Goal: Information Seeking & Learning: Learn about a topic

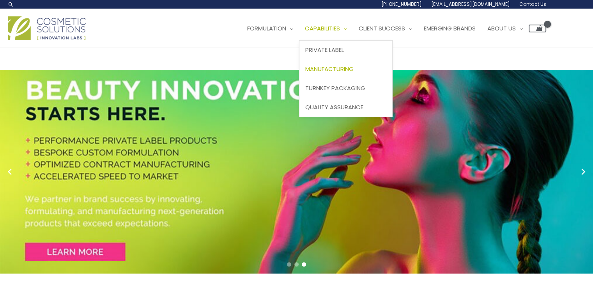
click at [349, 66] on span "Manufacturing" at bounding box center [329, 69] width 48 height 8
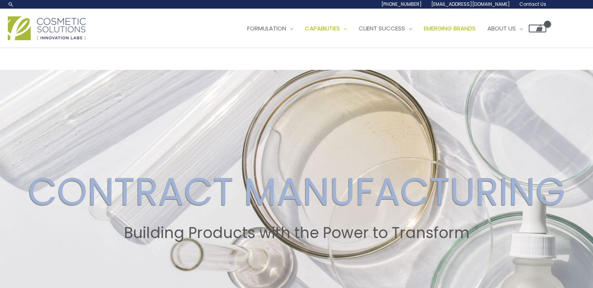
click at [474, 27] on span "Emerging Brands" at bounding box center [450, 28] width 52 height 8
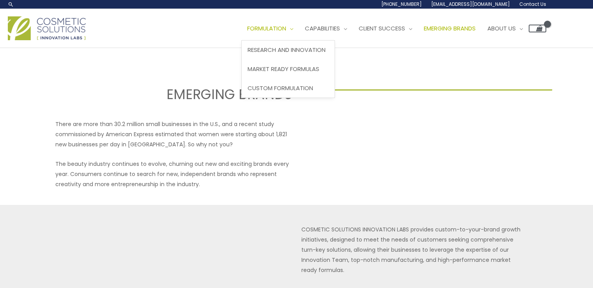
click at [286, 27] on span "Formulation" at bounding box center [266, 28] width 39 height 8
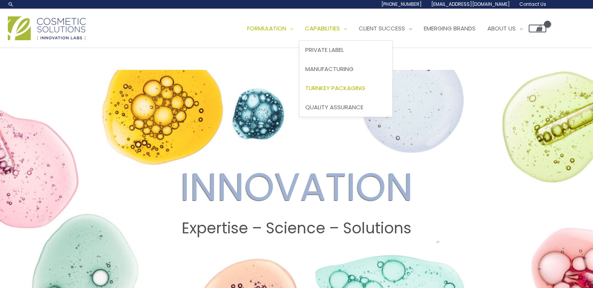
click at [340, 85] on span "Turnkey Packaging" at bounding box center [335, 88] width 60 height 8
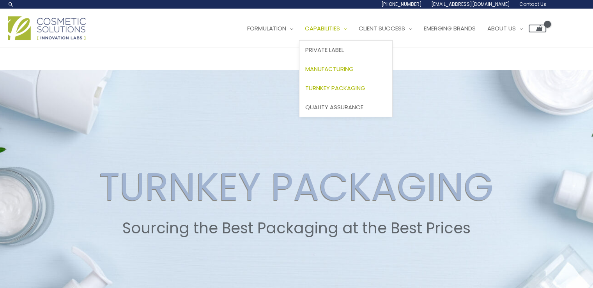
click at [345, 68] on span "Manufacturing" at bounding box center [329, 69] width 48 height 8
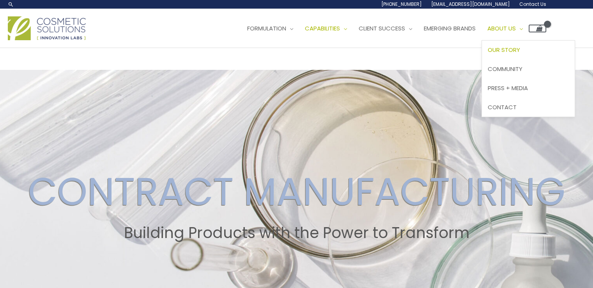
click at [509, 49] on span "Our Story" at bounding box center [504, 50] width 32 height 8
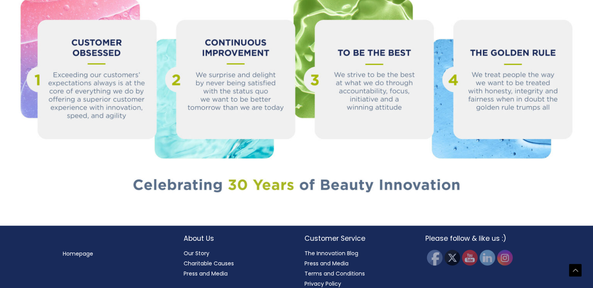
scroll to position [873, 0]
